Goal: Information Seeking & Learning: Learn about a topic

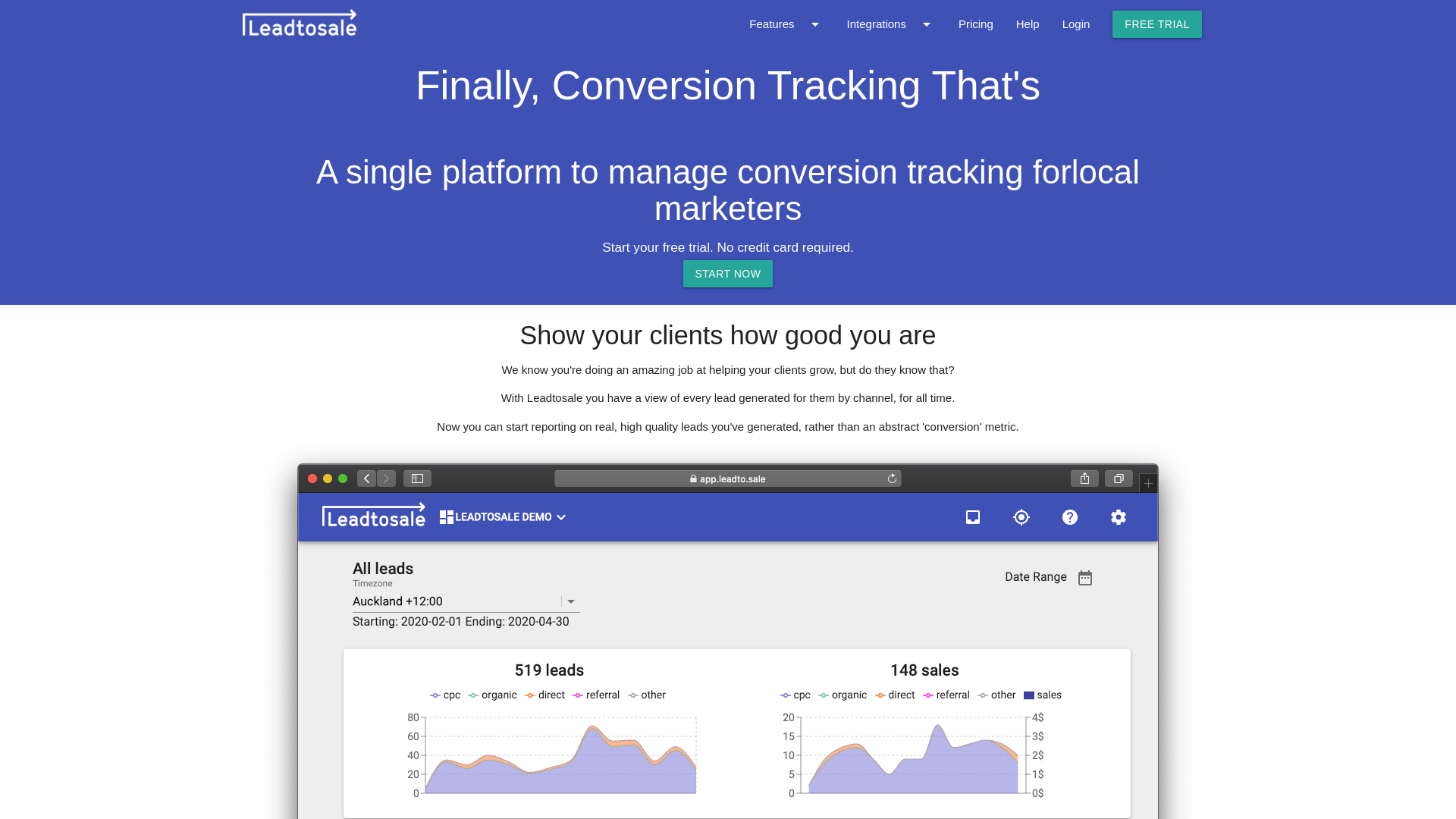
select select "US"
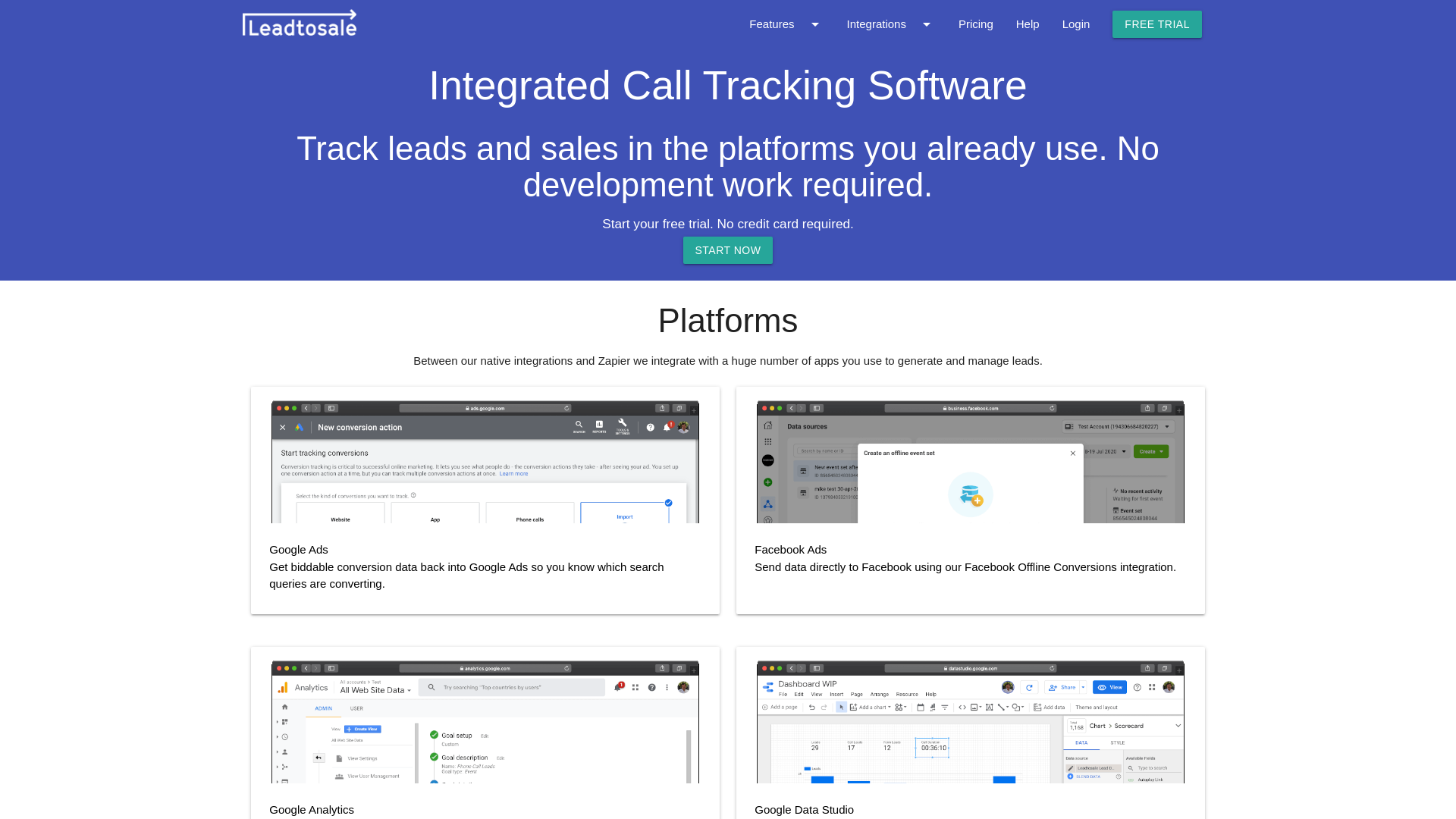
select select "US"
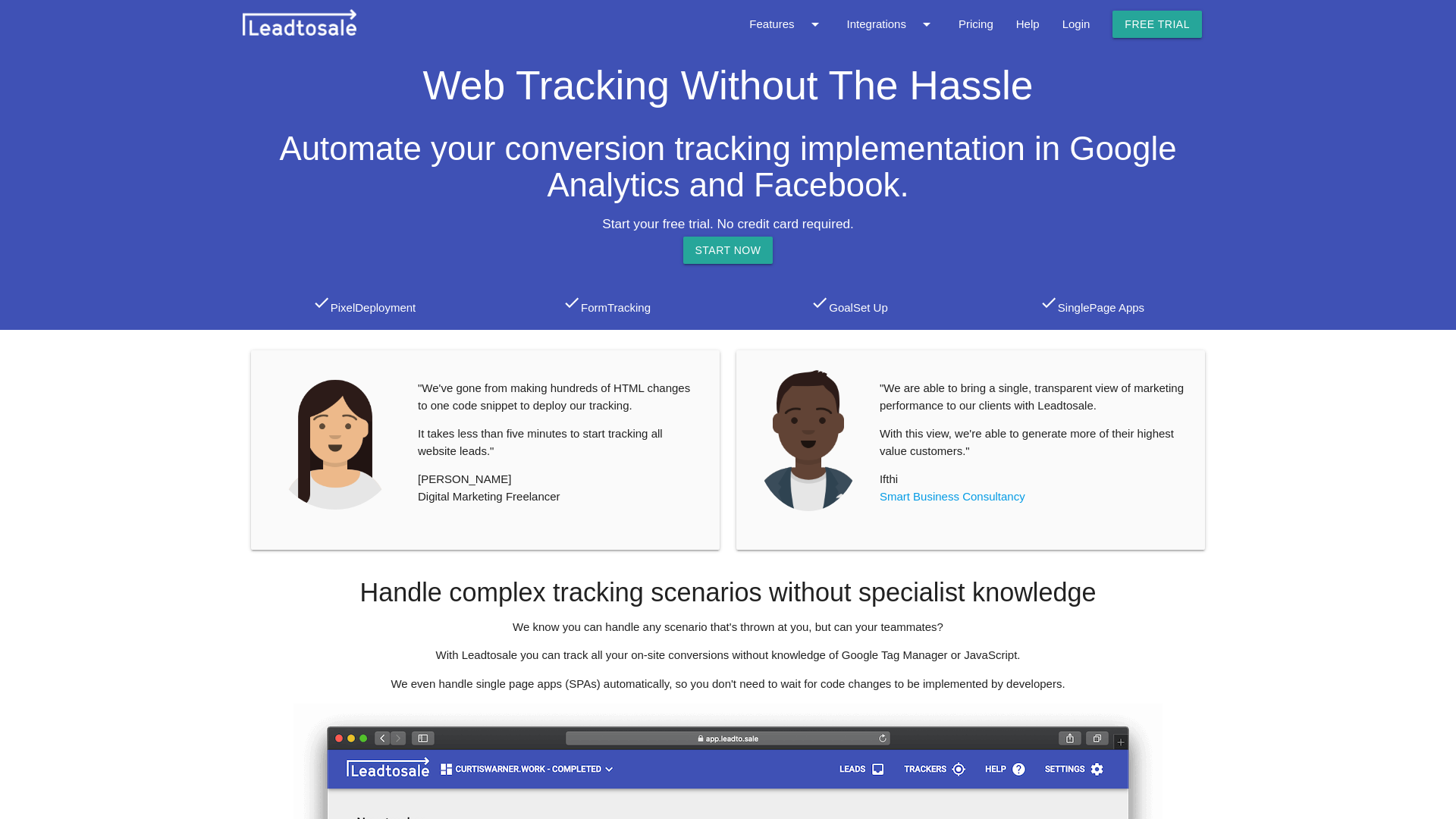
select select "US"
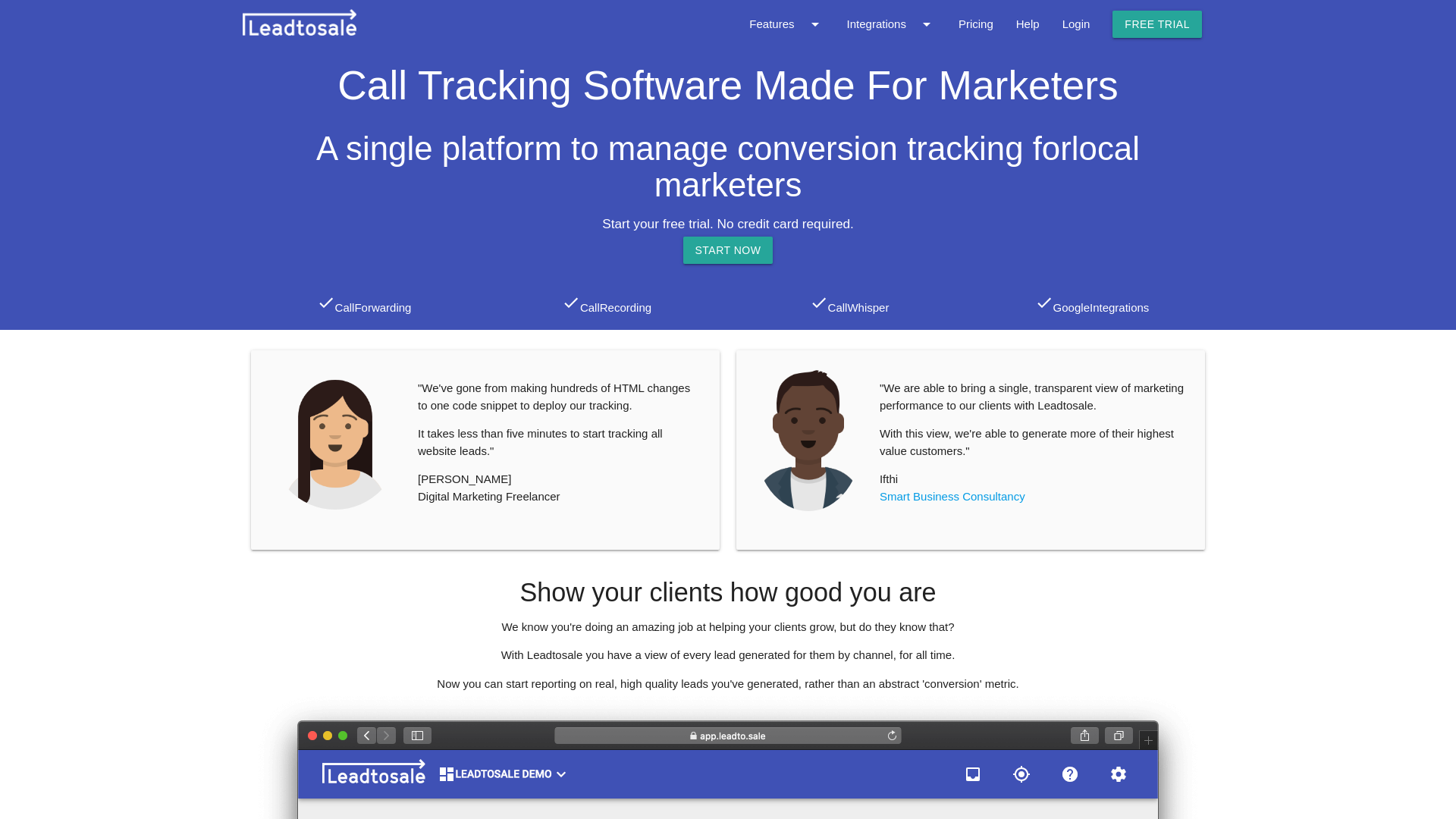
select select "US"
